Goal: Task Accomplishment & Management: Manage account settings

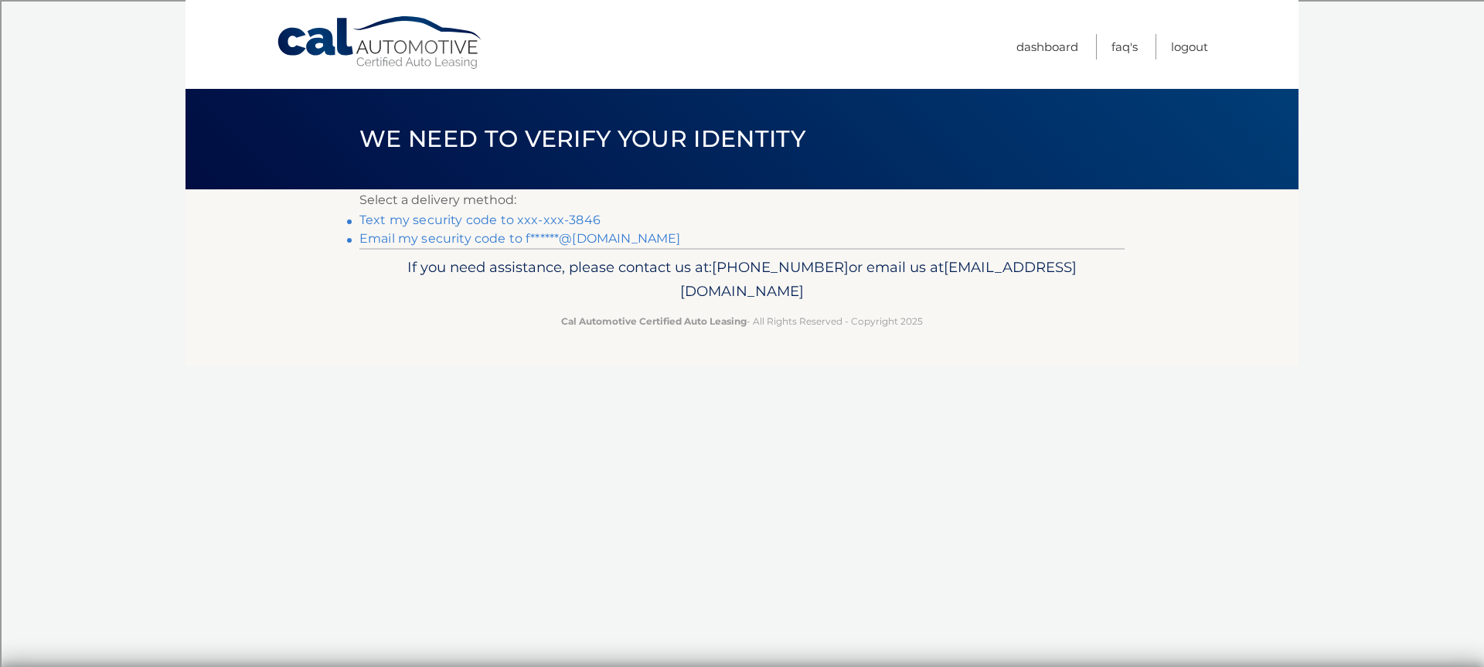
click at [544, 218] on link "Text my security code to xxx-xxx-3846" at bounding box center [479, 220] width 241 height 15
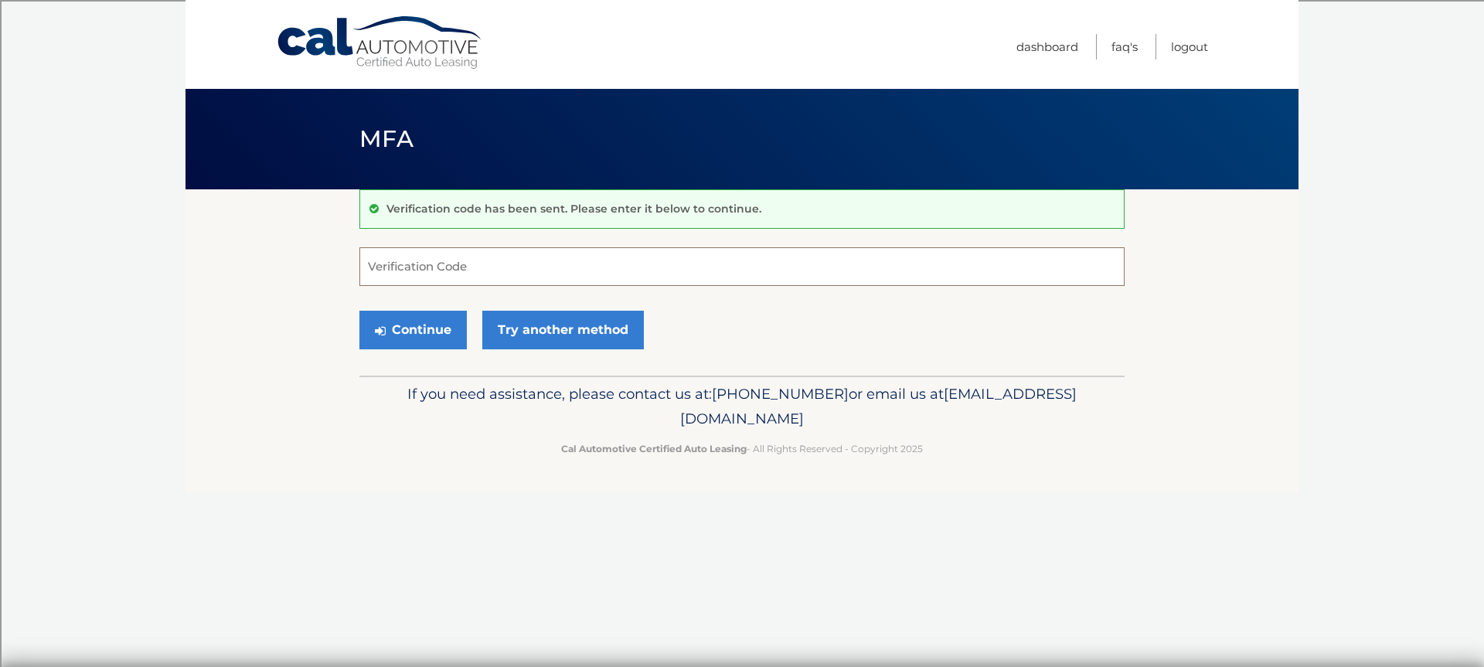
click at [537, 276] on input "Verification Code" at bounding box center [741, 266] width 765 height 39
type input "803186"
click at [445, 328] on button "Continue" at bounding box center [412, 330] width 107 height 39
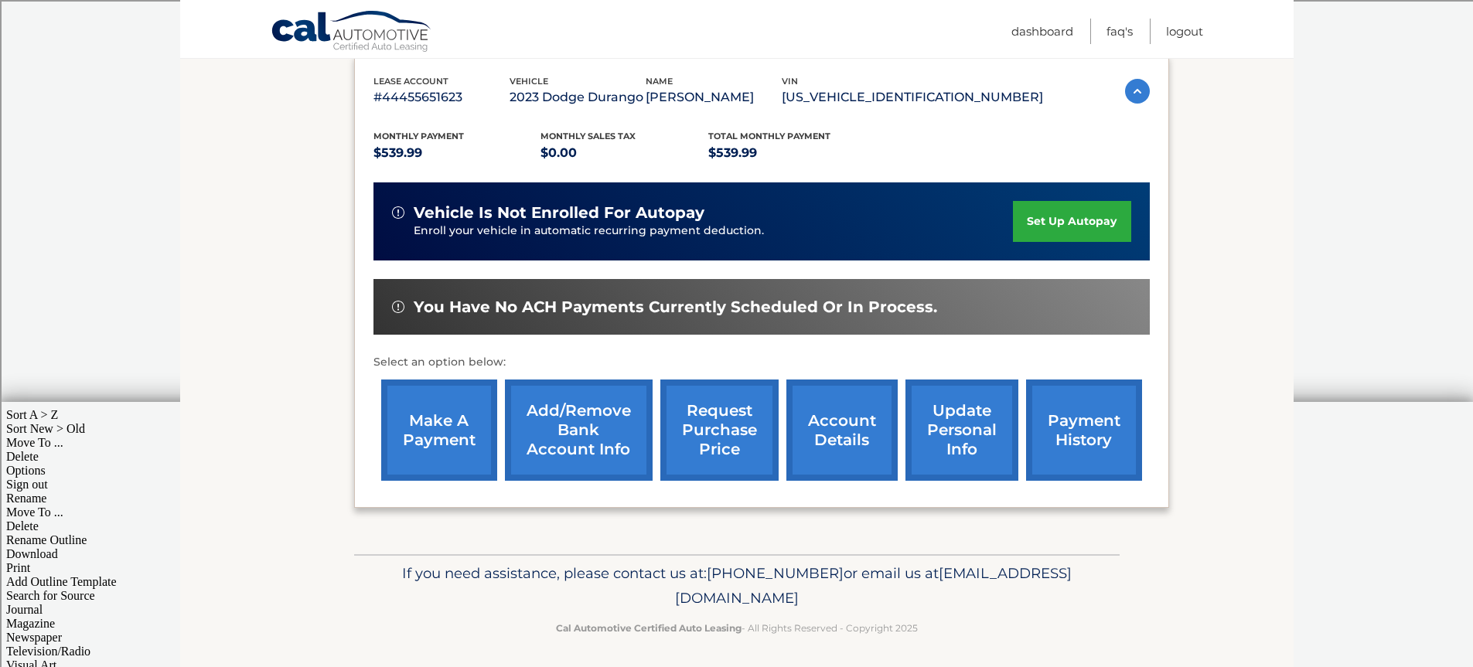
scroll to position [270, 0]
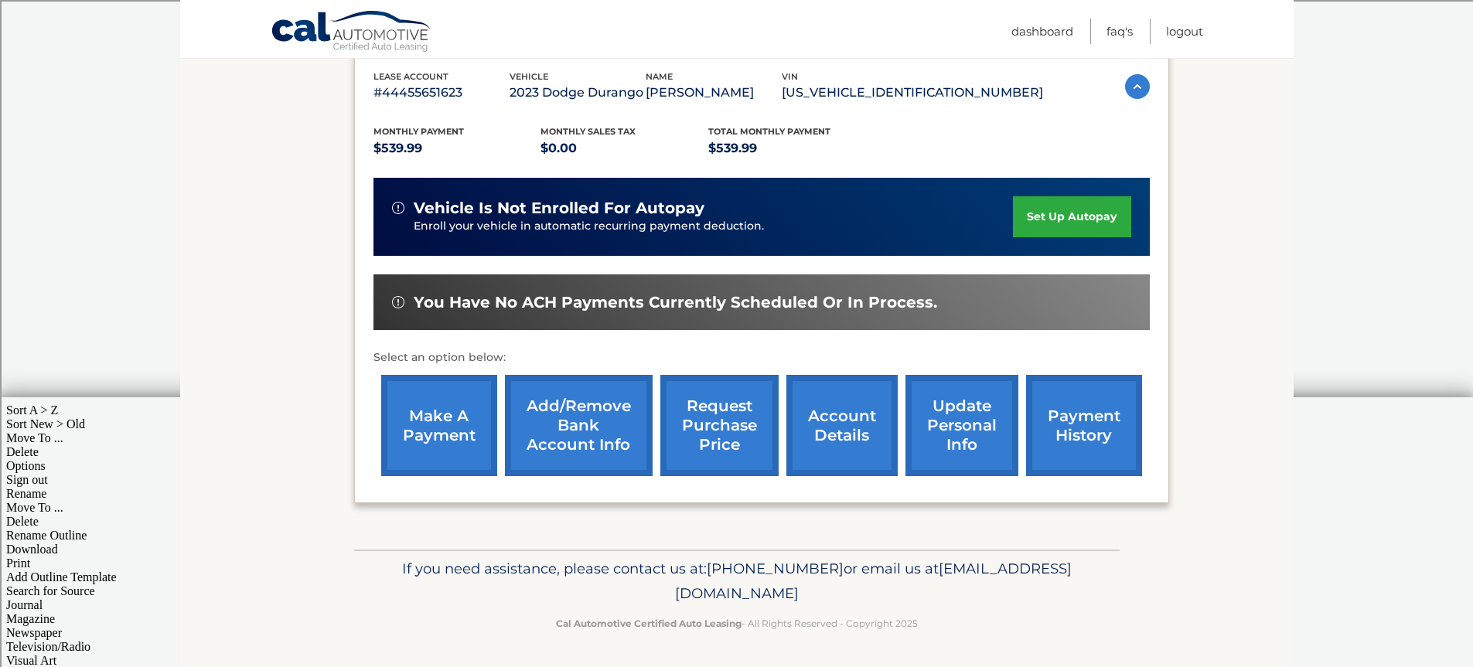
click at [458, 412] on link "make a payment" at bounding box center [439, 425] width 116 height 101
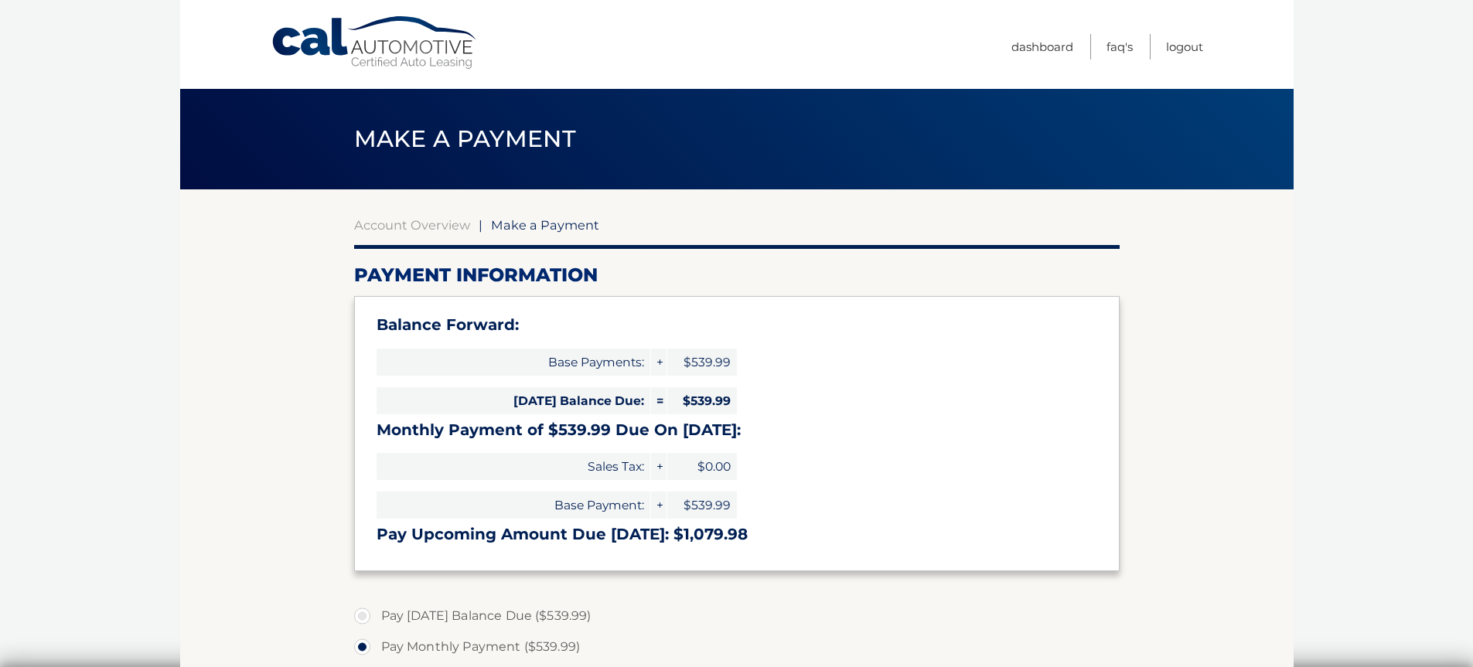
select select "NGNkNzNiOGYtNWU0YS00ZDA1LWIzZTgtOGQ2NzZkYzMzMjFl"
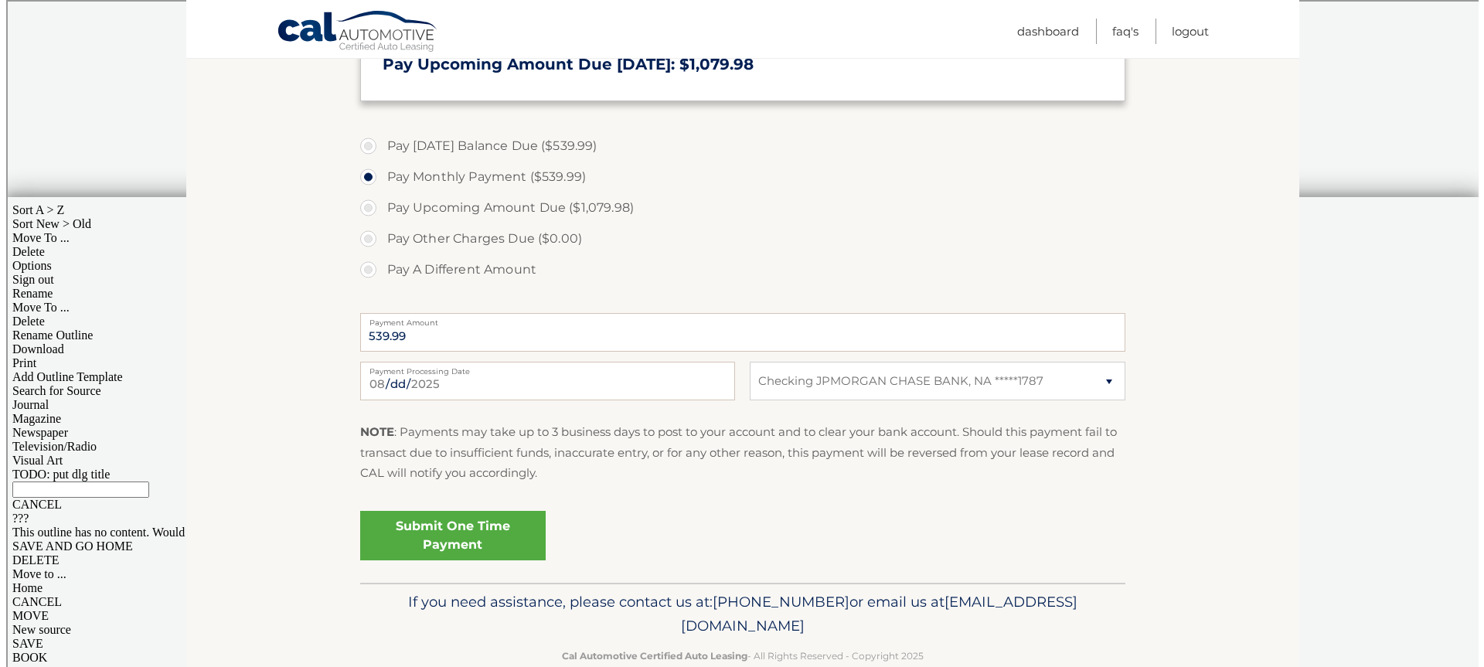
scroll to position [503, 0]
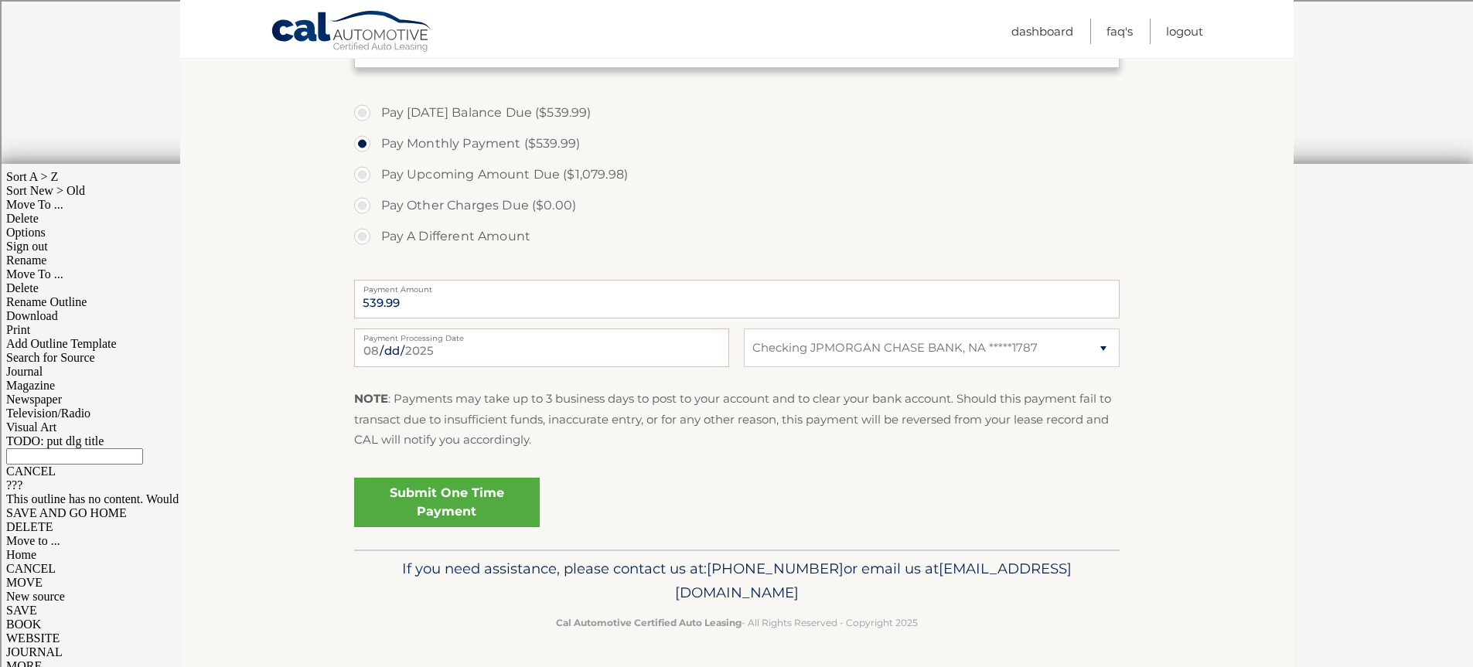
click at [400, 496] on link "Submit One Time Payment" at bounding box center [447, 502] width 186 height 49
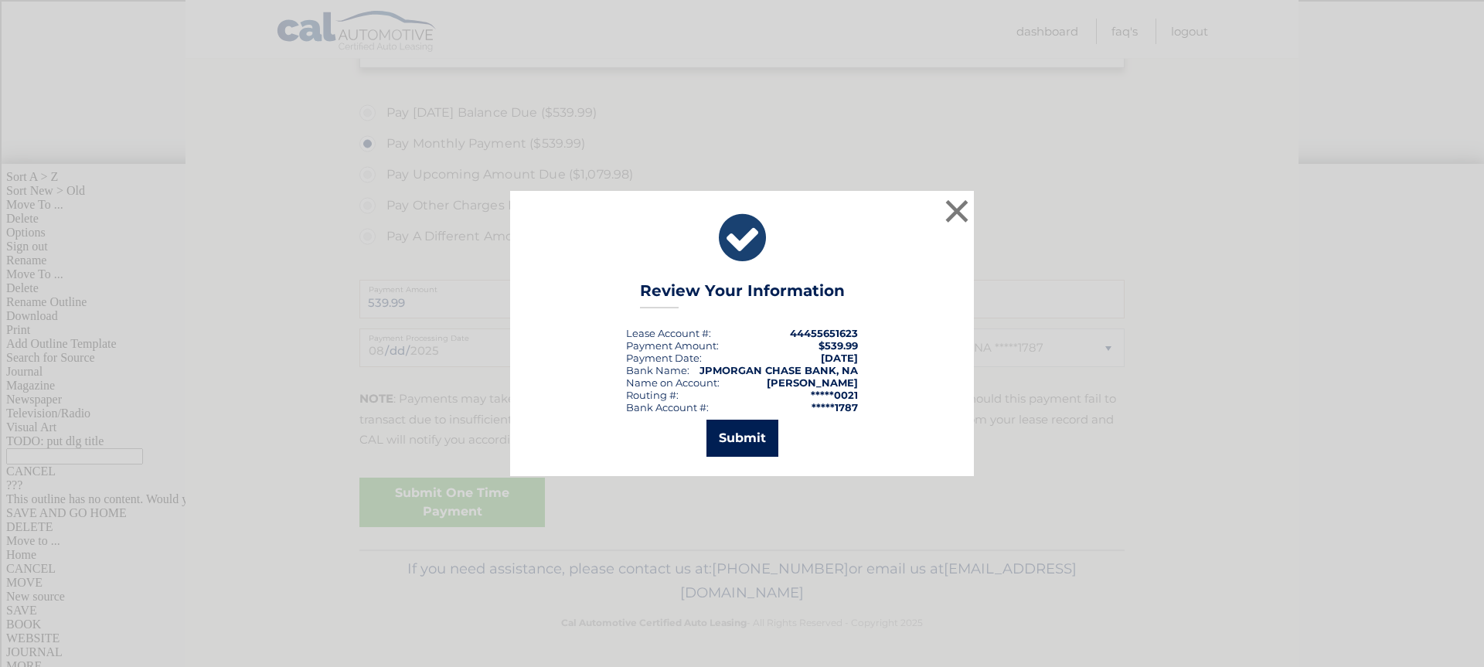
click at [741, 427] on button "Submit" at bounding box center [743, 438] width 72 height 37
